Goal: Navigation & Orientation: Find specific page/section

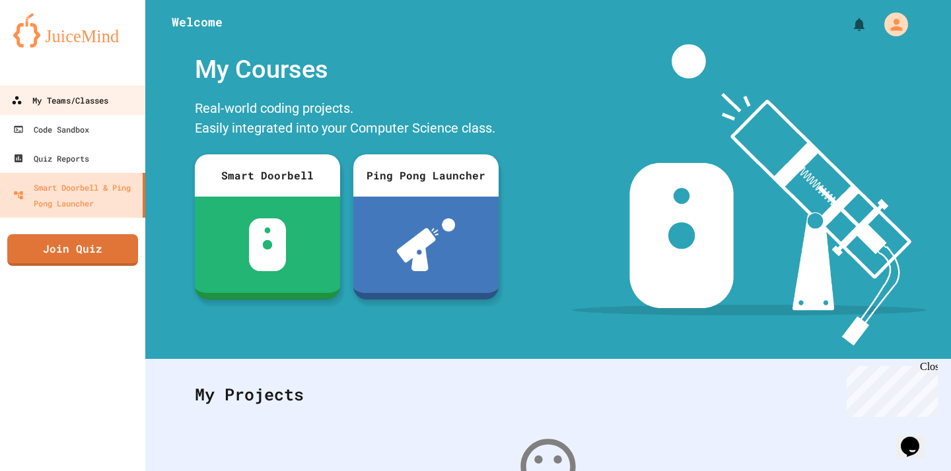
click at [77, 100] on div "My Teams/Classes" at bounding box center [59, 100] width 97 height 17
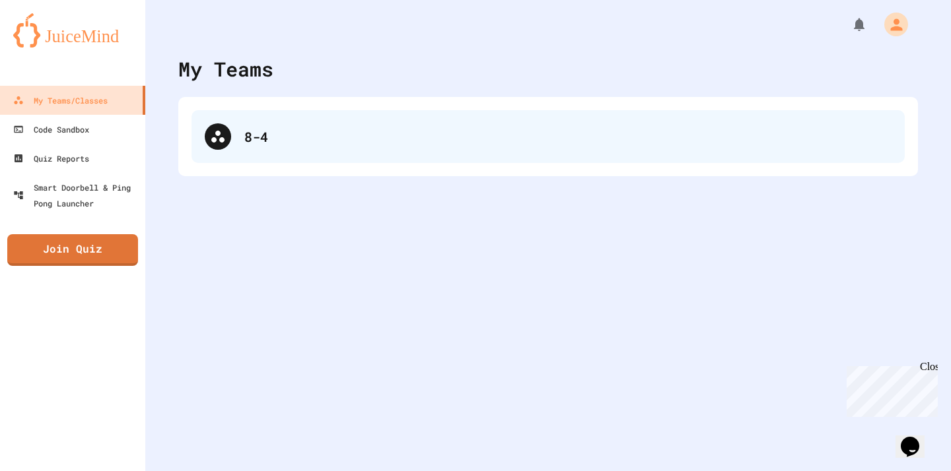
click at [310, 139] on div "8-4" at bounding box center [567, 137] width 647 height 20
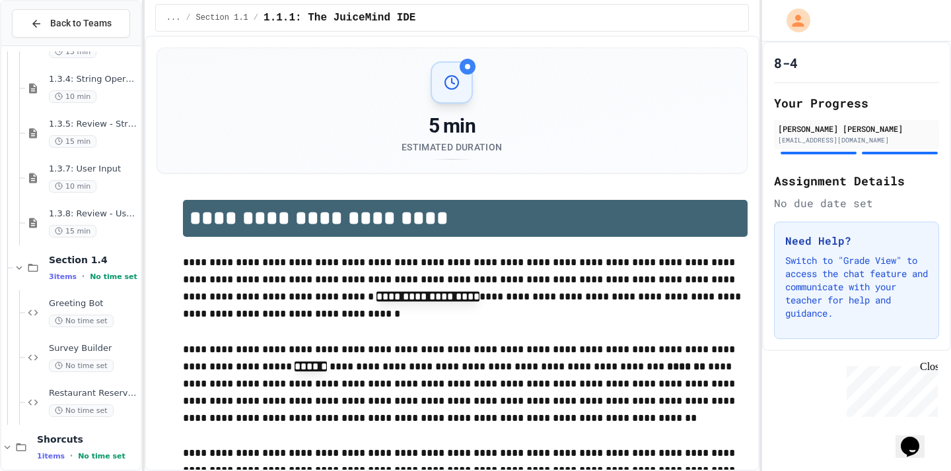
scroll to position [1039, 0]
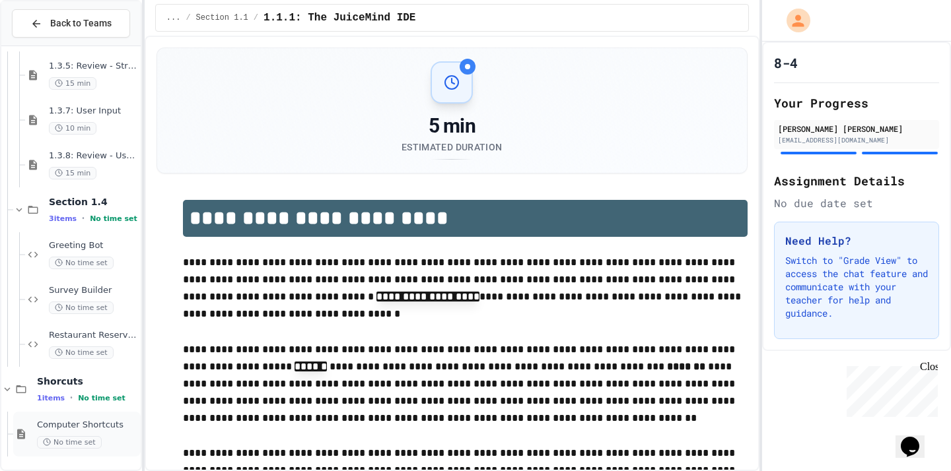
click at [88, 426] on span "Computer Shortcuts" at bounding box center [87, 425] width 101 height 11
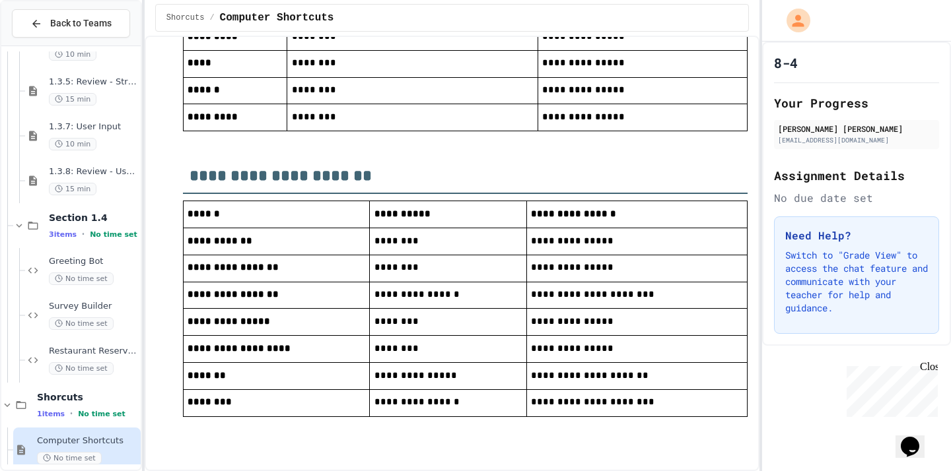
scroll to position [735, 0]
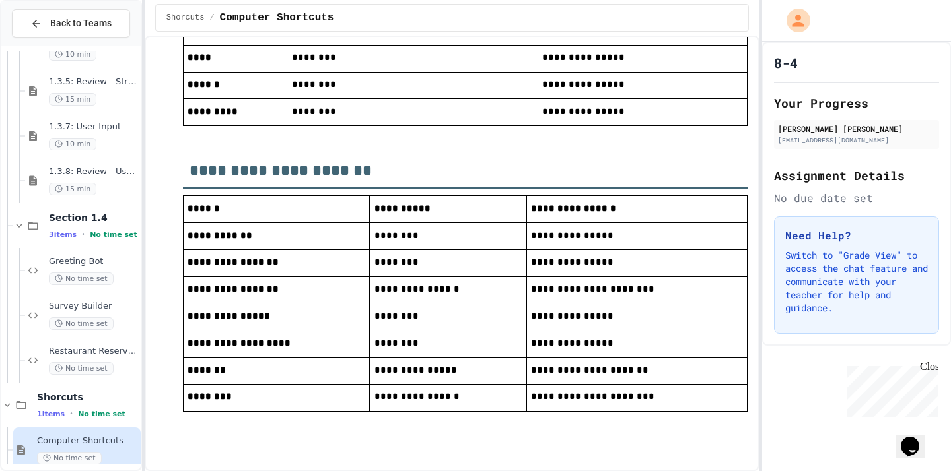
click at [295, 201] on p "******" at bounding box center [275, 209] width 177 height 17
